Goal: Transaction & Acquisition: Download file/media

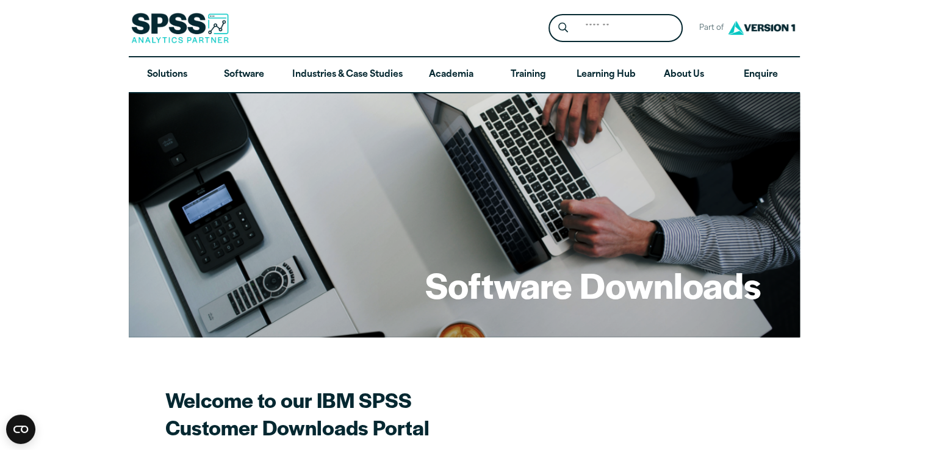
click at [106, 262] on div "Close" at bounding box center [464, 225] width 928 height 450
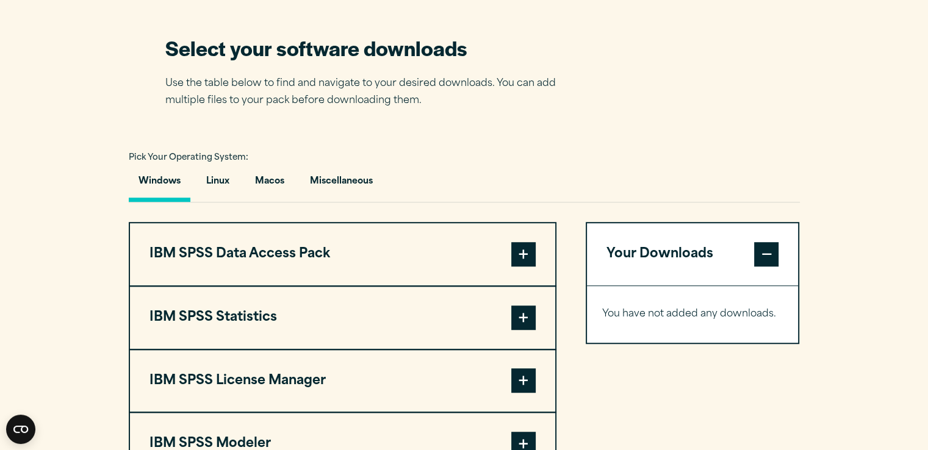
scroll to position [766, 0]
click at [523, 318] on span at bounding box center [523, 318] width 24 height 24
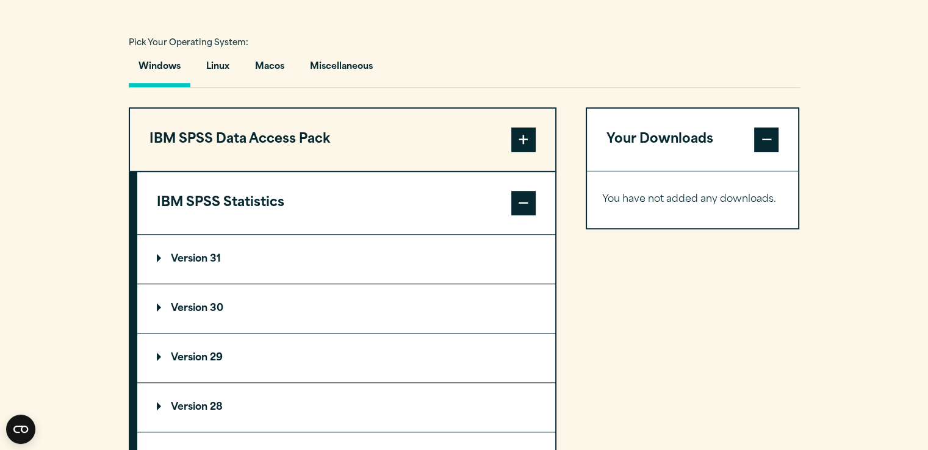
scroll to position [881, 0]
click at [304, 359] on summary "Version 29" at bounding box center [346, 358] width 418 height 49
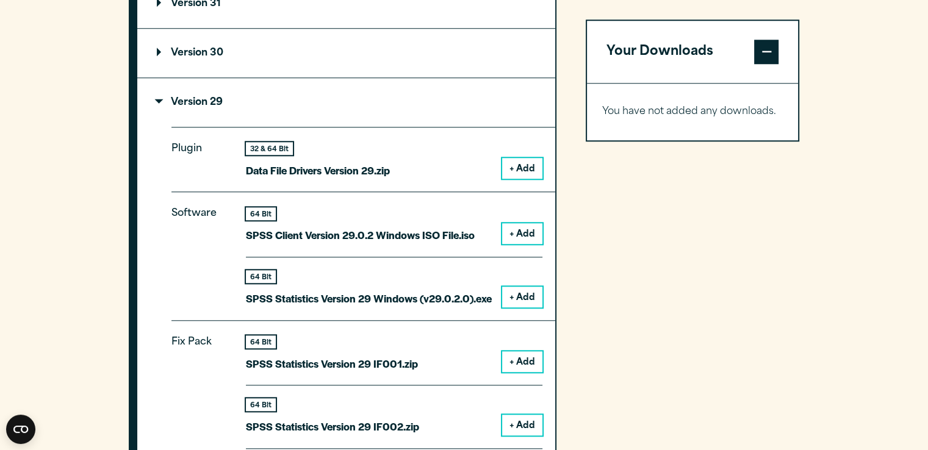
scroll to position [1138, 0]
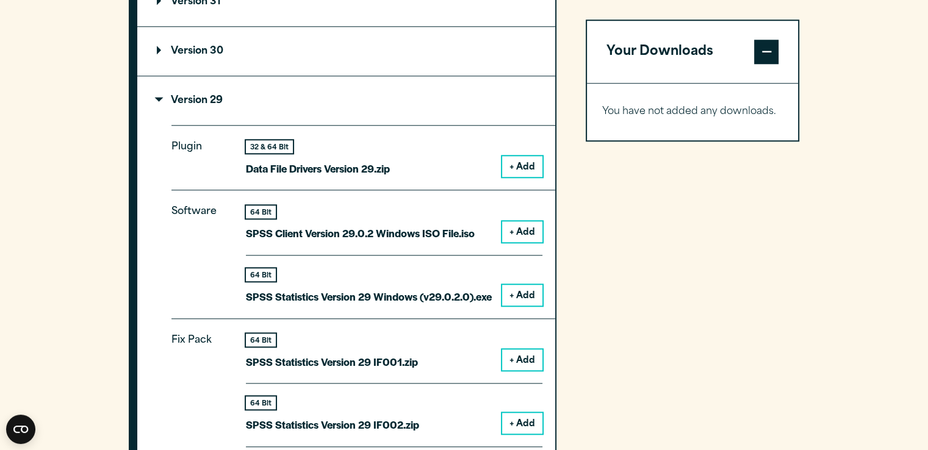
click at [527, 301] on button "+ Add" at bounding box center [522, 295] width 40 height 21
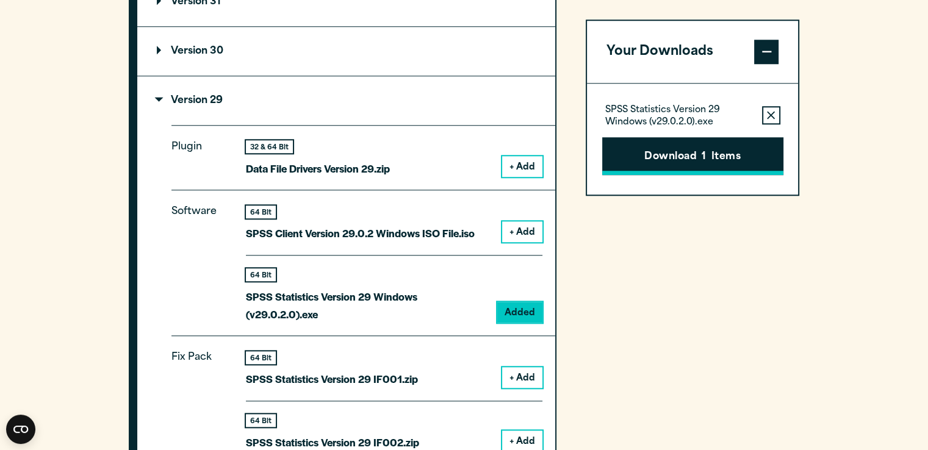
click at [736, 171] on button "Download 1 Items" at bounding box center [692, 156] width 181 height 38
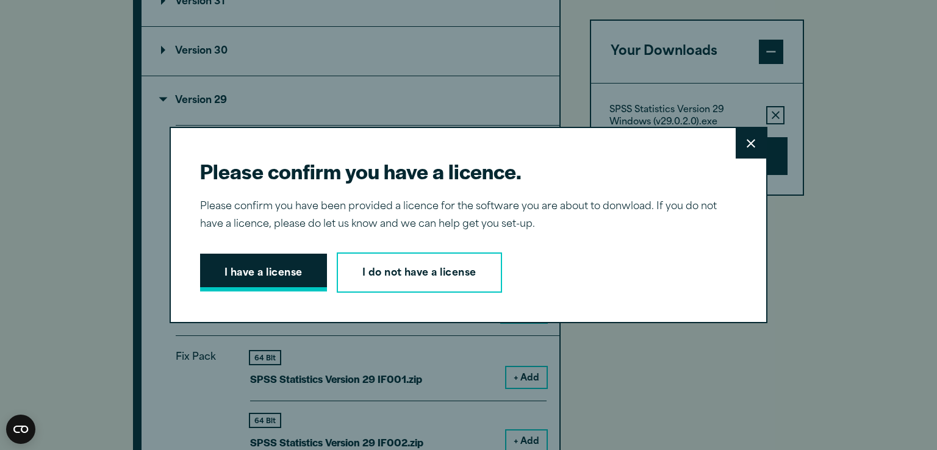
click at [261, 279] on button "I have a license" at bounding box center [263, 273] width 127 height 38
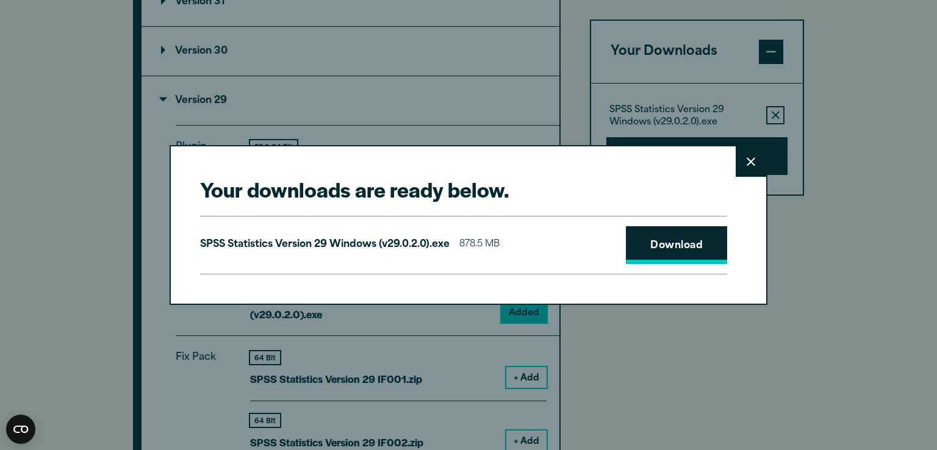
click at [672, 248] on link "Download" at bounding box center [676, 245] width 101 height 38
click at [881, 59] on div "Your downloads are ready below. Close SPSS Statistics Version 29 Windows (v29.0…" at bounding box center [468, 225] width 937 height 450
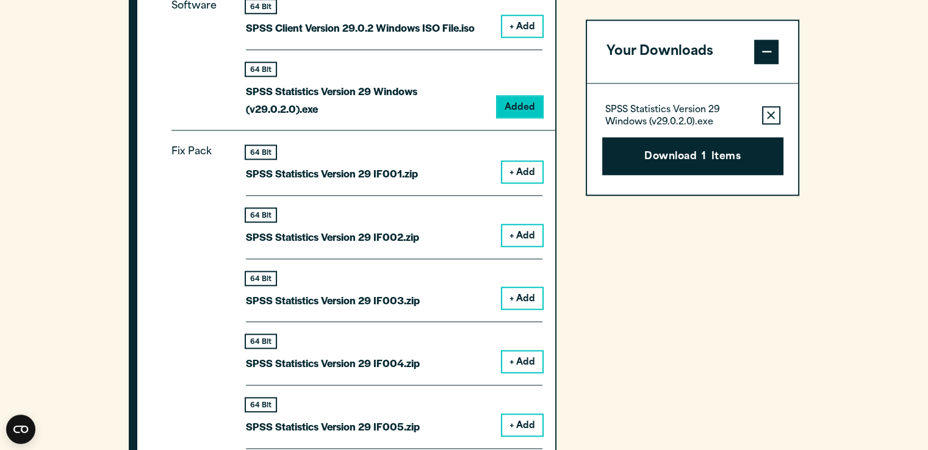
scroll to position [1344, 0]
click at [519, 230] on button "+ Add" at bounding box center [522, 234] width 40 height 21
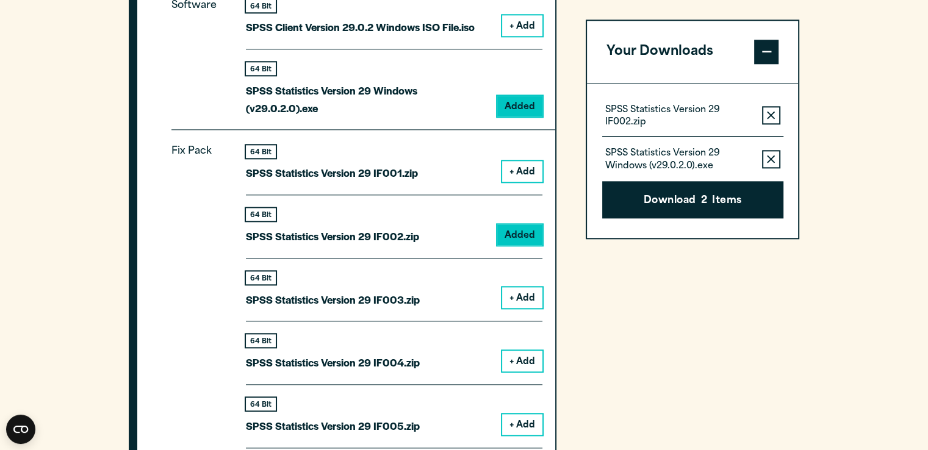
click at [769, 156] on icon "button" at bounding box center [771, 159] width 8 height 8
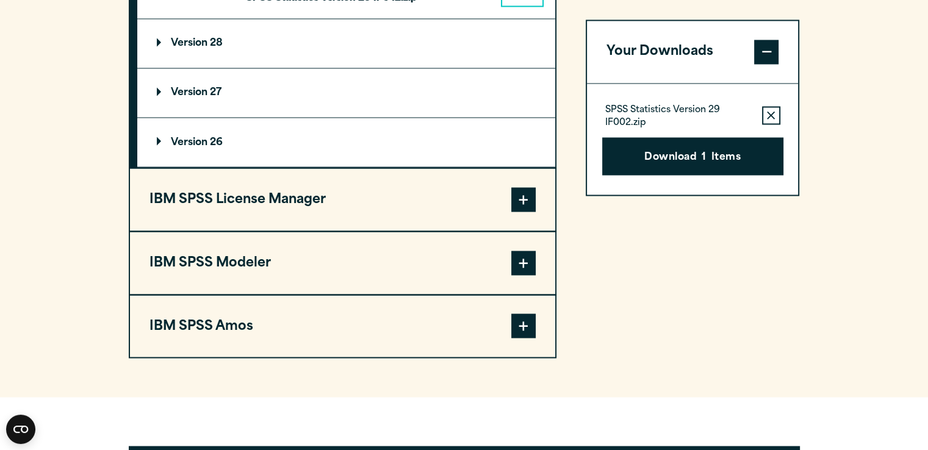
scroll to position [2199, 0]
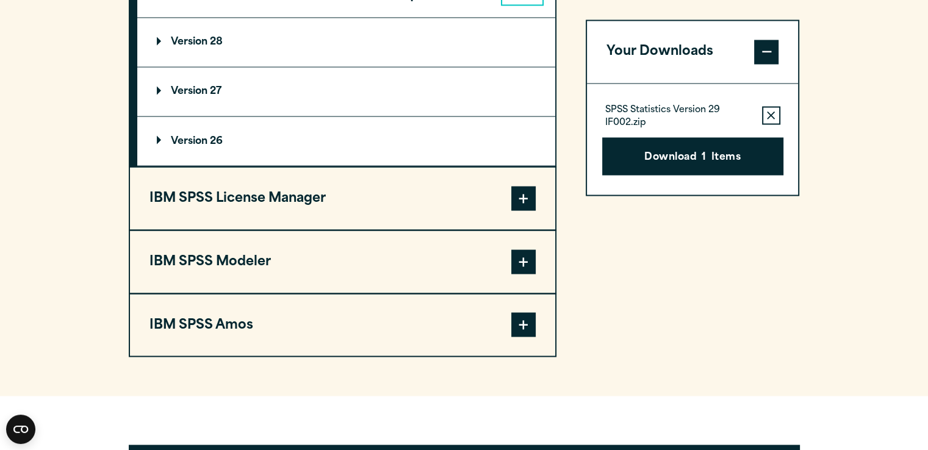
click at [520, 196] on span at bounding box center [523, 198] width 24 height 24
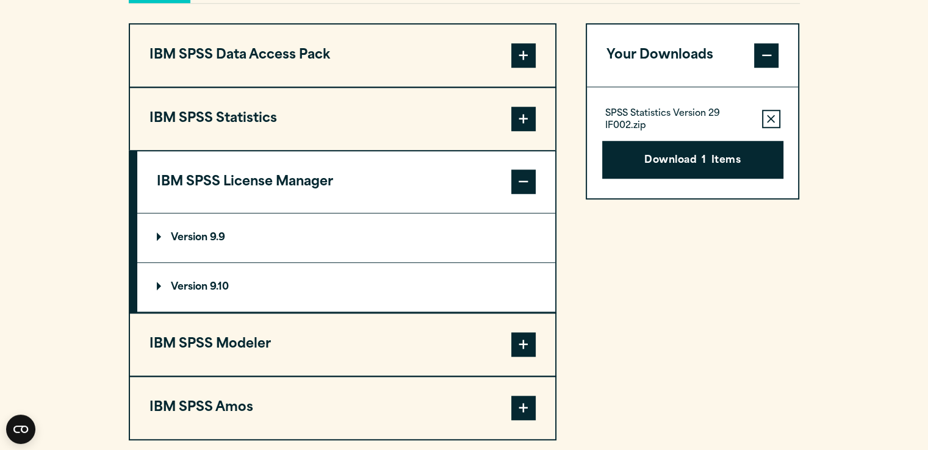
scroll to position [968, 0]
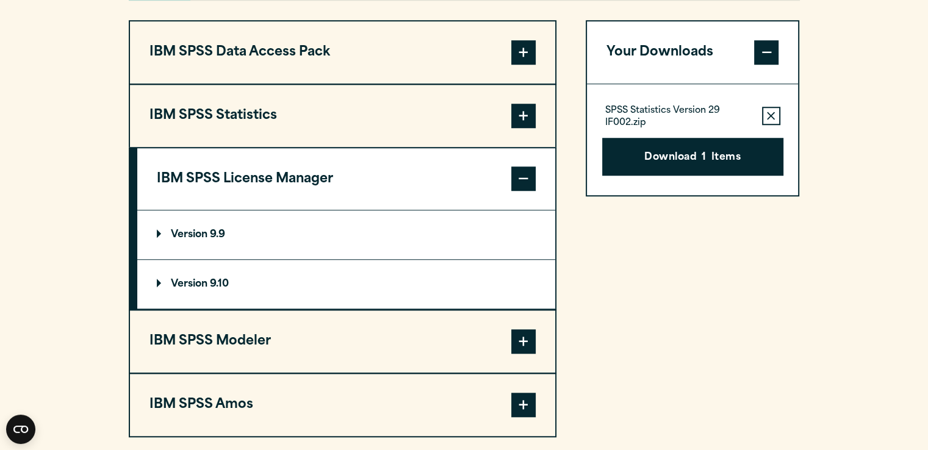
click at [527, 173] on span at bounding box center [523, 179] width 24 height 24
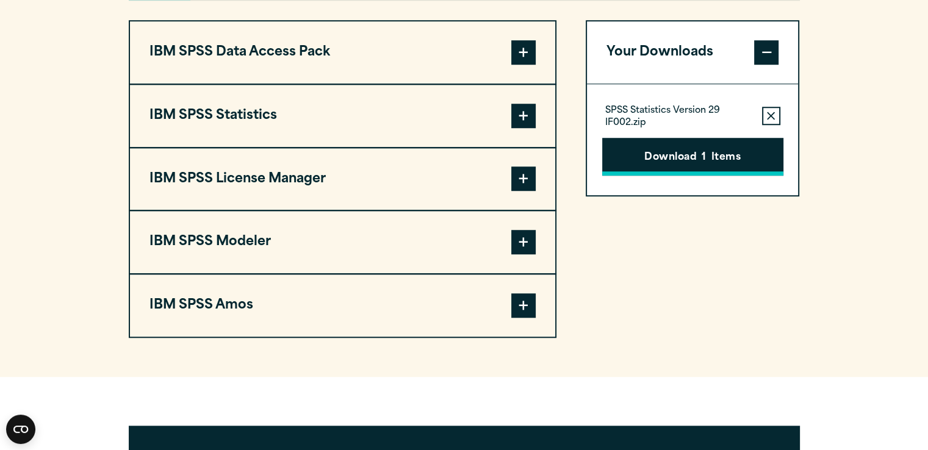
click at [670, 155] on button "Download 1 Items" at bounding box center [692, 157] width 181 height 38
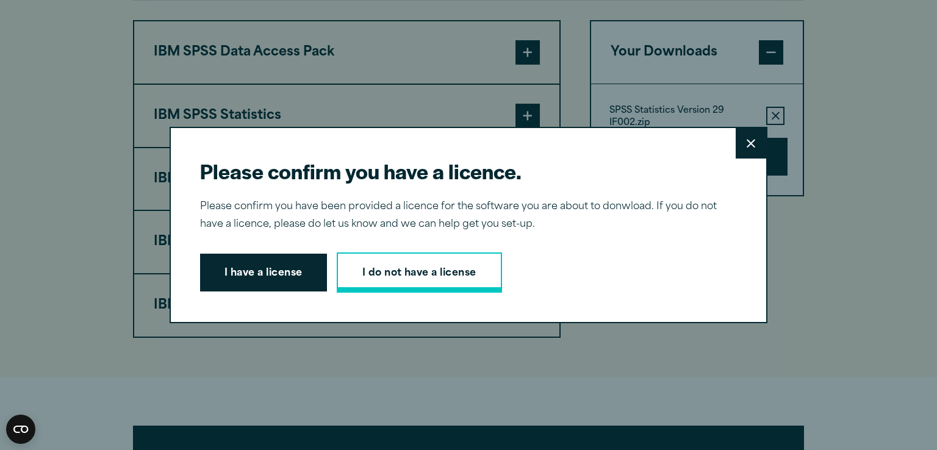
click at [395, 267] on link "I do not have a license" at bounding box center [419, 273] width 165 height 40
click at [248, 273] on button "I have a license" at bounding box center [263, 273] width 127 height 38
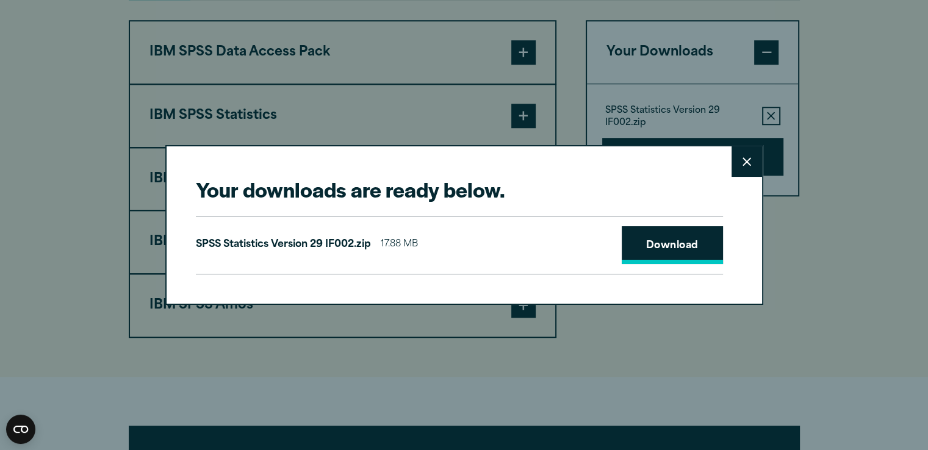
click at [674, 245] on link "Download" at bounding box center [672, 245] width 101 height 38
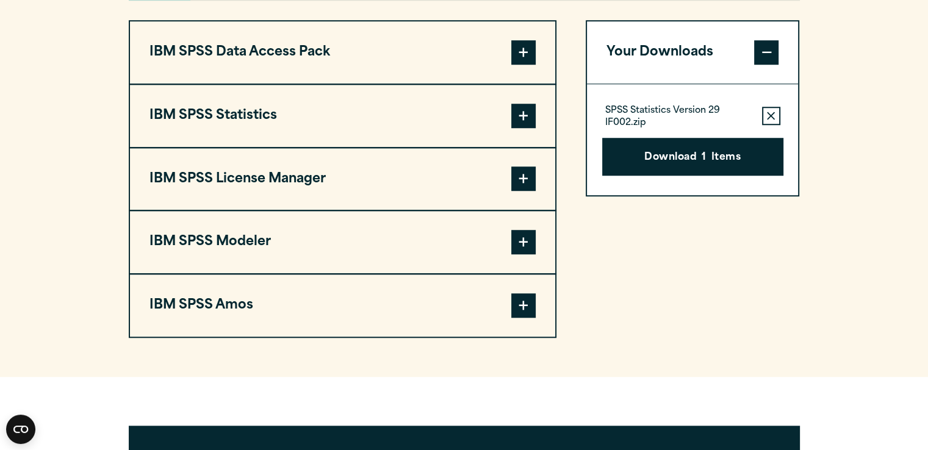
click at [819, 228] on div "Your downloads are ready below. Close SPSS Statistics Version 29 IF002.zip 17.8…" at bounding box center [464, 225] width 928 height 450
